Goal: Book appointment/travel/reservation

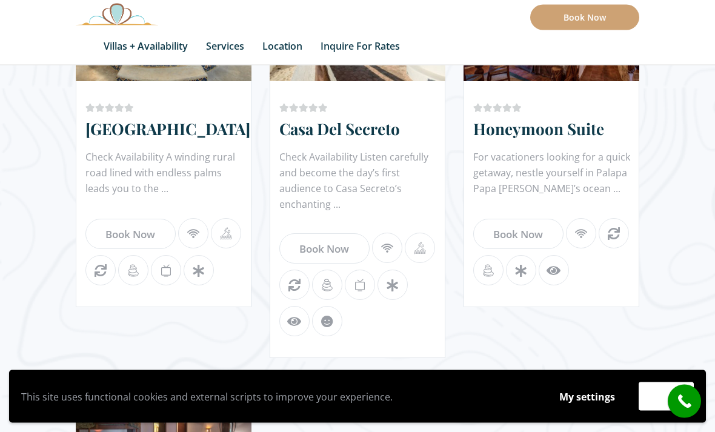
scroll to position [1209, 0]
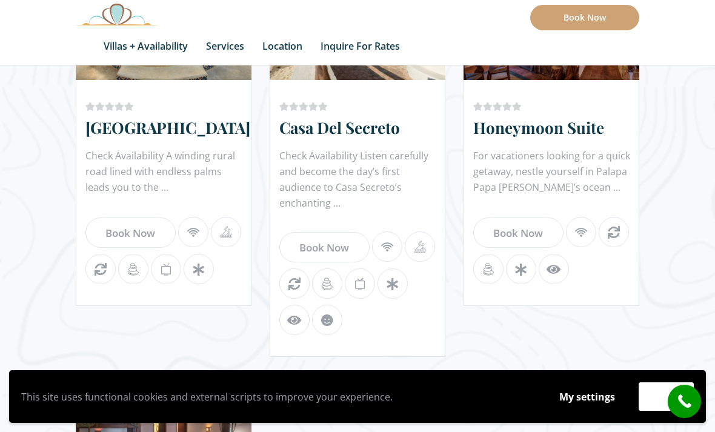
click at [645, 411] on button "Accept" at bounding box center [666, 396] width 55 height 28
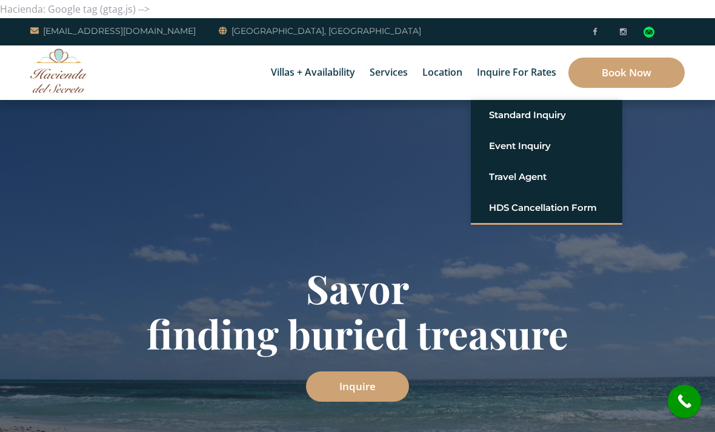
click at [549, 124] on link "Standard Inquiry" at bounding box center [546, 115] width 115 height 22
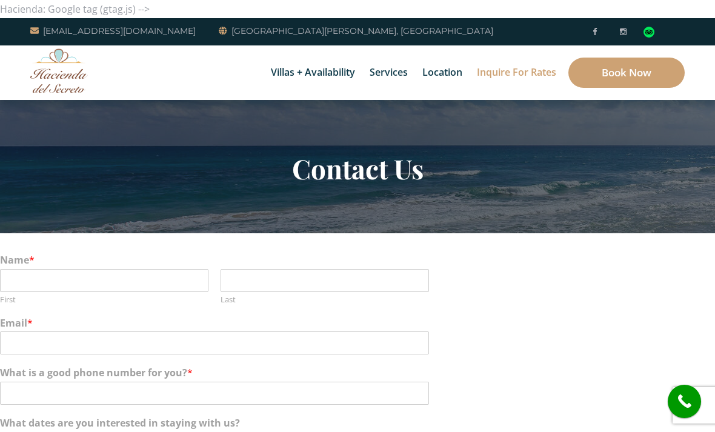
click at [650, 75] on link "Book Now" at bounding box center [627, 73] width 116 height 30
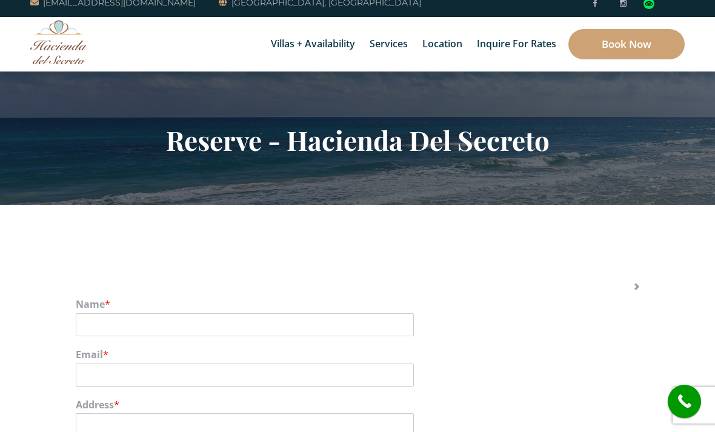
scroll to position [29, 0]
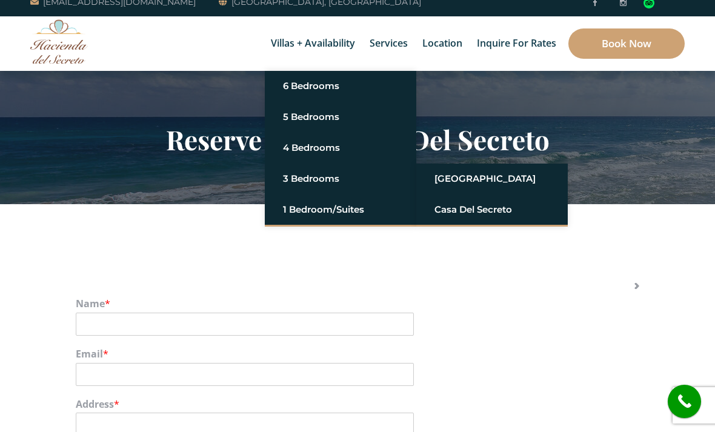
click at [487, 212] on link "Casa del Secreto" at bounding box center [492, 210] width 115 height 22
click at [447, 187] on section "Reserve - Hacienda Del Secreto" at bounding box center [357, 137] width 715 height 133
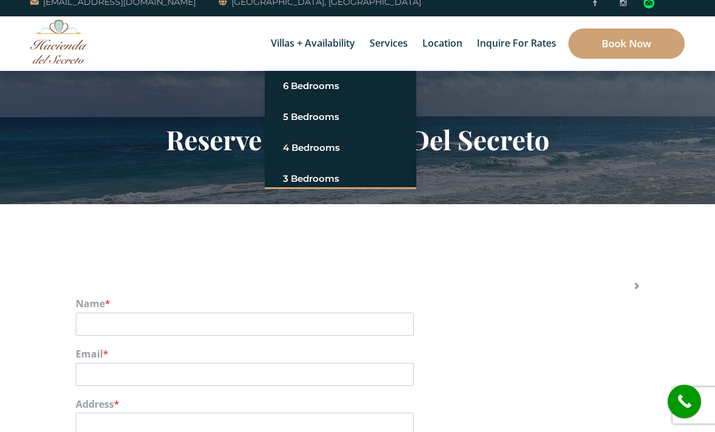
click at [450, 184] on section "Reserve - Hacienda Del Secreto" at bounding box center [357, 137] width 715 height 133
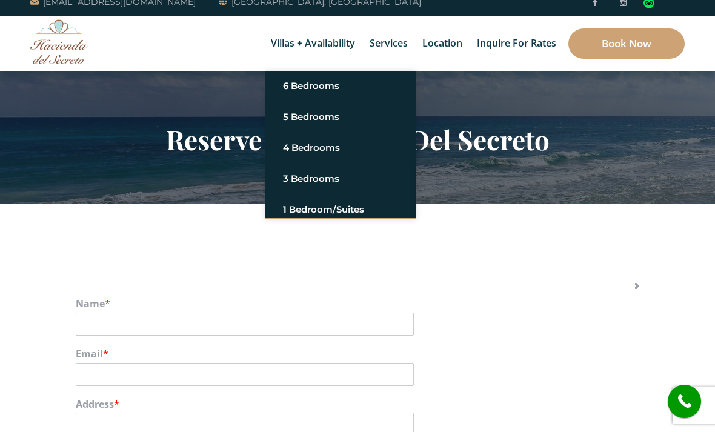
click at [330, 185] on section "Reserve - Hacienda Del Secreto" at bounding box center [357, 137] width 715 height 133
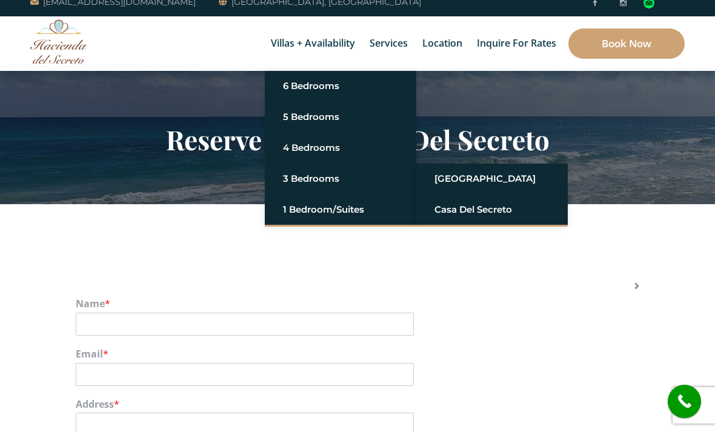
click at [469, 178] on section "Reserve - Hacienda Del Secreto" at bounding box center [357, 137] width 715 height 133
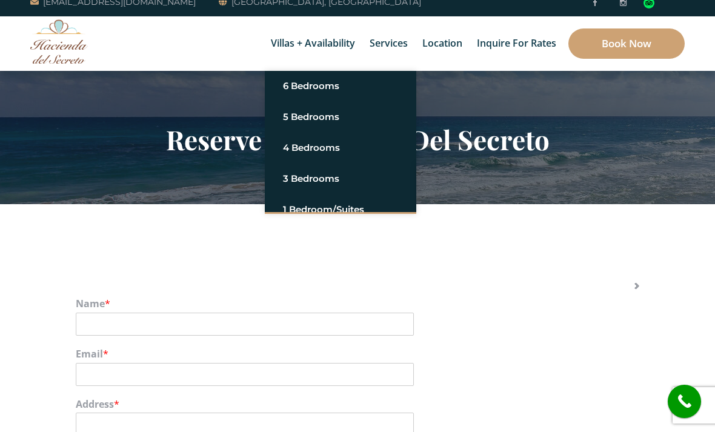
click at [287, 47] on link "Villas + Availability" at bounding box center [313, 43] width 96 height 55
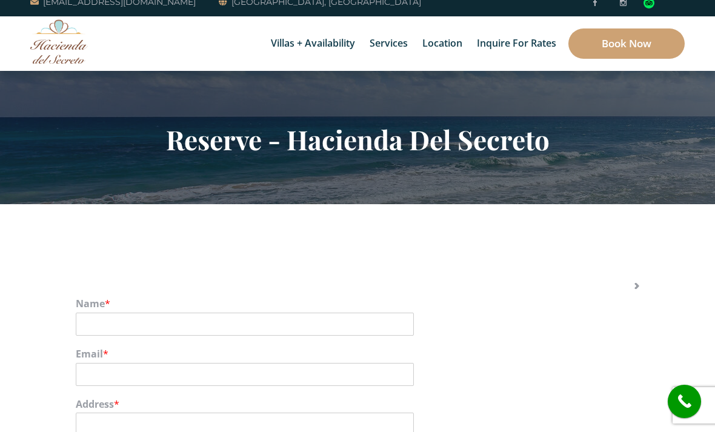
click at [280, 48] on link "Villas + Availability" at bounding box center [313, 43] width 96 height 55
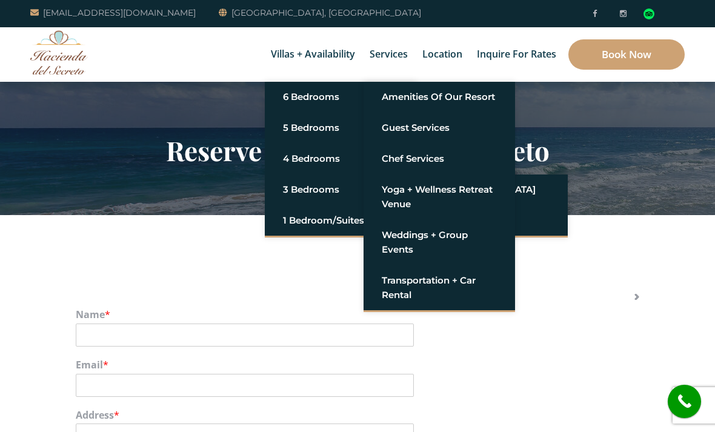
scroll to position [17, 0]
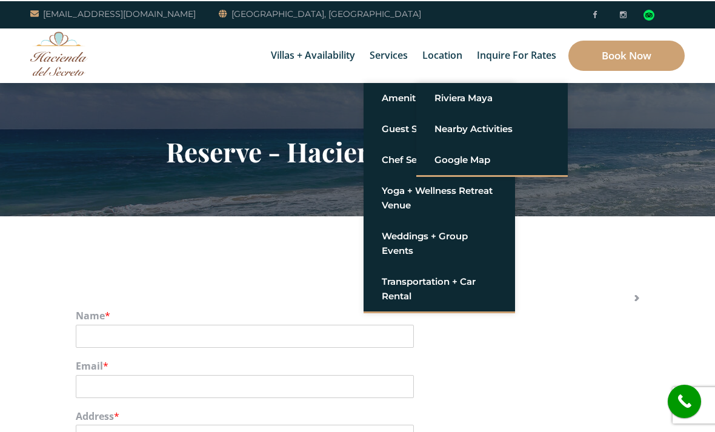
click at [487, 96] on link "Riviera Maya" at bounding box center [492, 98] width 115 height 22
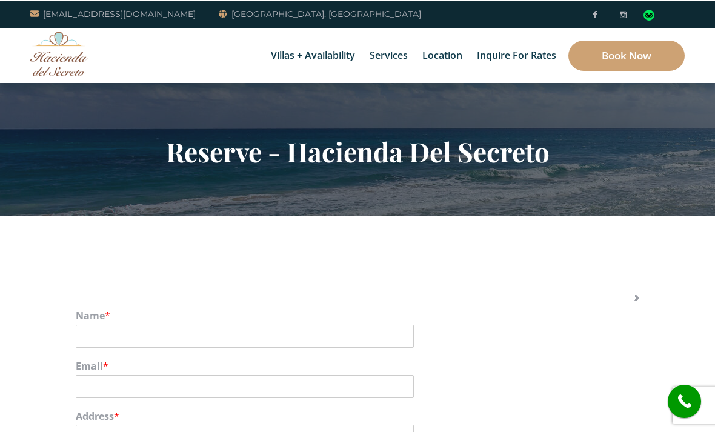
scroll to position [56, 0]
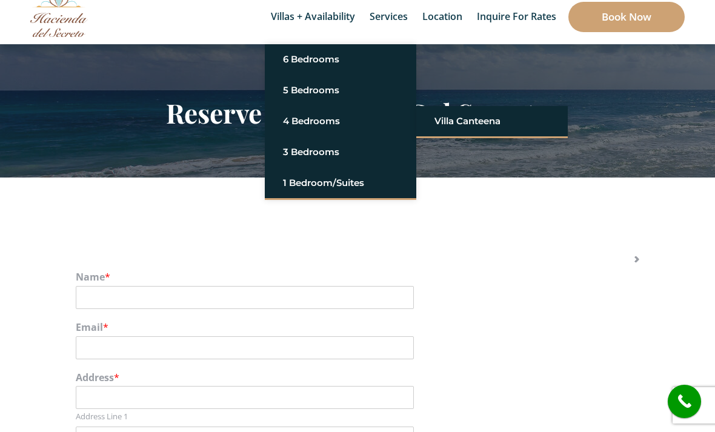
click at [459, 112] on link "Villa Canteena" at bounding box center [492, 121] width 115 height 22
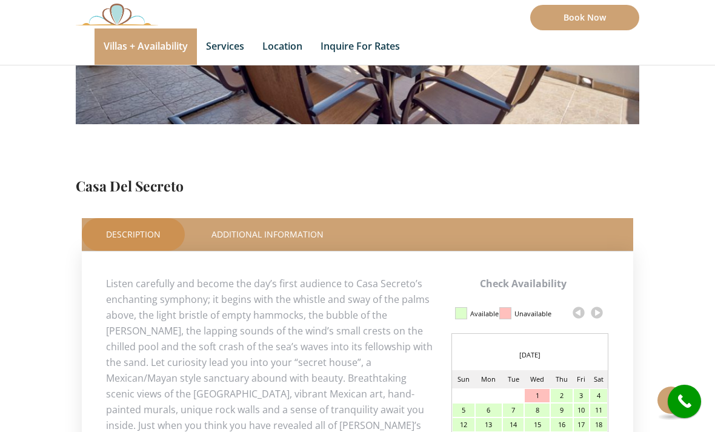
scroll to position [405, 0]
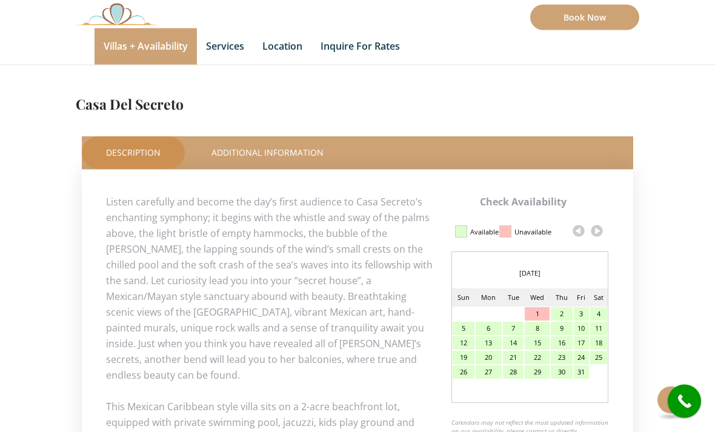
click at [596, 230] on link at bounding box center [597, 231] width 18 height 18
click at [601, 235] on link at bounding box center [597, 231] width 18 height 18
click at [599, 233] on link at bounding box center [597, 231] width 18 height 18
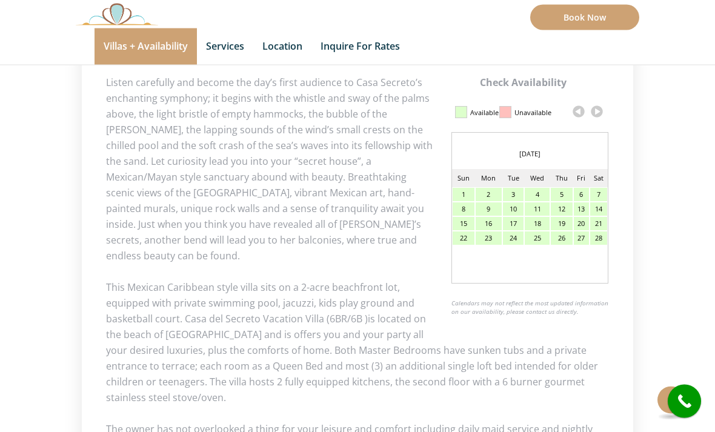
scroll to position [572, 0]
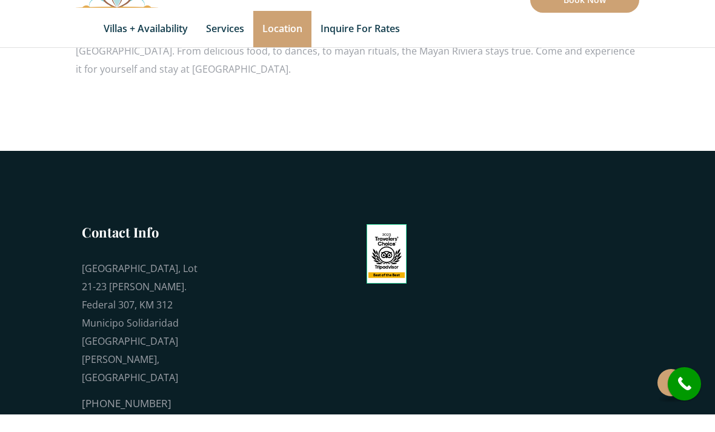
scroll to position [1117, 0]
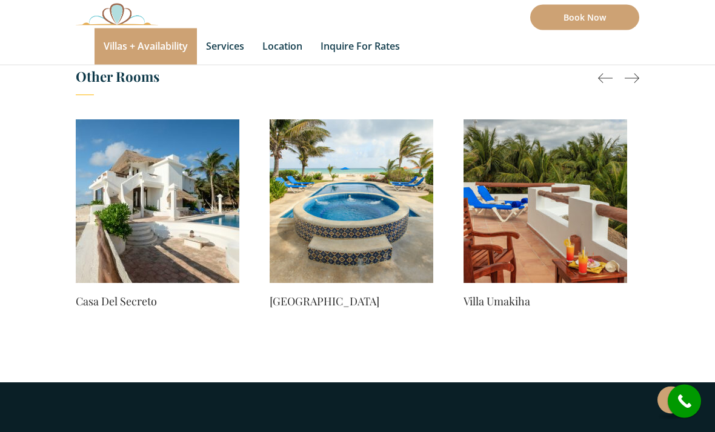
scroll to position [941, 0]
click at [321, 246] on img at bounding box center [352, 201] width 164 height 164
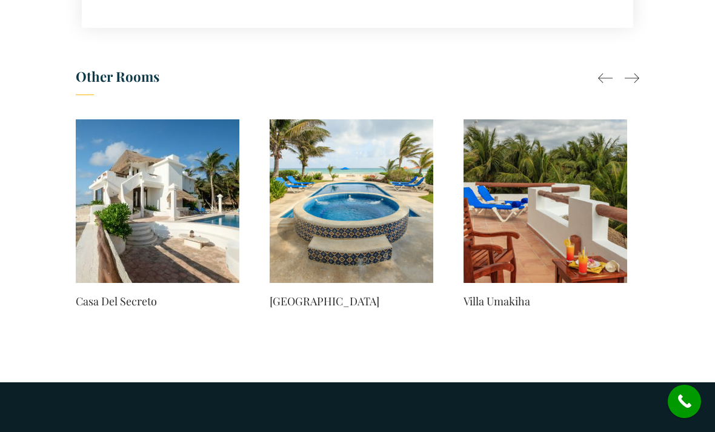
scroll to position [980, 0]
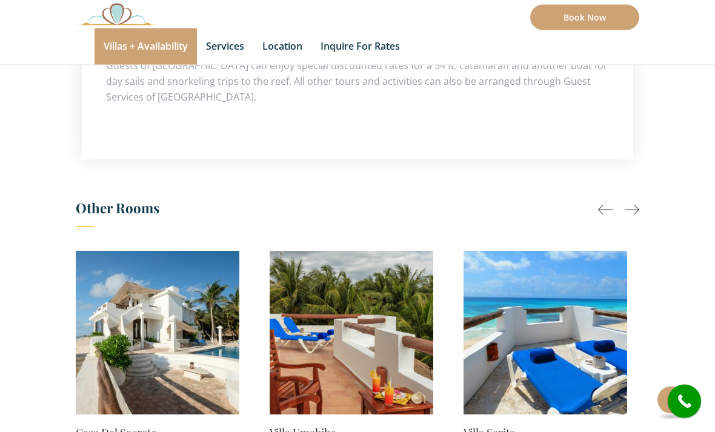
scroll to position [967, 0]
